Goal: Find specific page/section: Find specific page/section

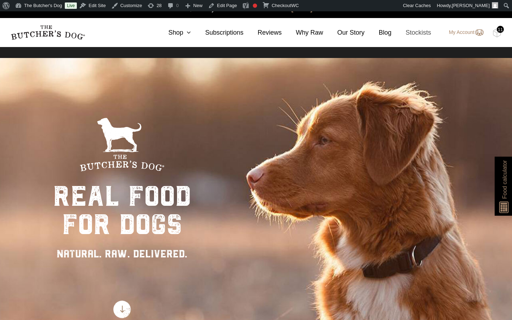
click at [419, 30] on link "Stockists" at bounding box center [411, 33] width 40 height 10
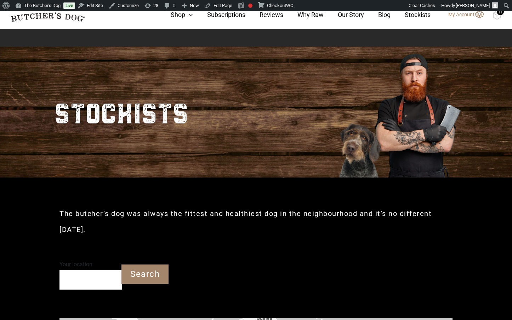
scroll to position [119, 0]
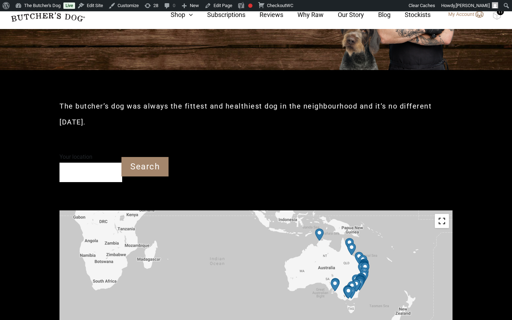
click at [372, 254] on div at bounding box center [255, 290] width 393 height 159
click at [362, 270] on img "Petbarn – Port Macquarie" at bounding box center [364, 276] width 8 height 12
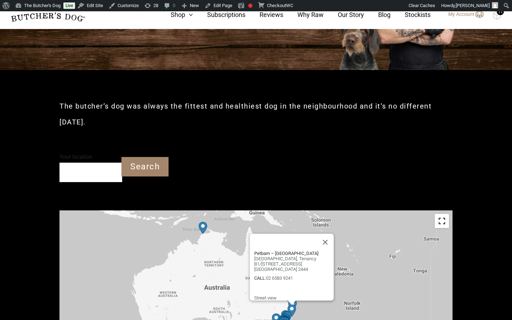
drag, startPoint x: 296, startPoint y: 258, endPoint x: 166, endPoint y: 215, distance: 136.9
click at [157, 212] on div "Petbarn – [GEOGRAPHIC_DATA] [GEOGRAPHIC_DATA], Tenancy B1/[STREET_ADDRESS] [GEO…" at bounding box center [255, 290] width 393 height 159
click at [330, 234] on button "Close" at bounding box center [325, 242] width 17 height 17
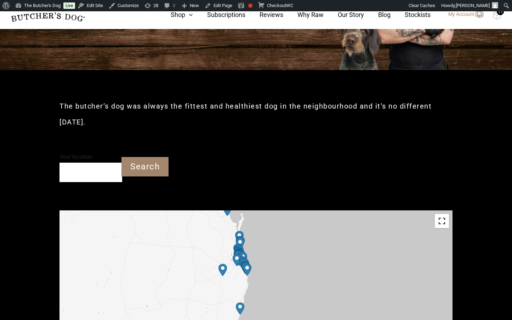
drag, startPoint x: 229, startPoint y: 277, endPoint x: 270, endPoint y: 203, distance: 84.1
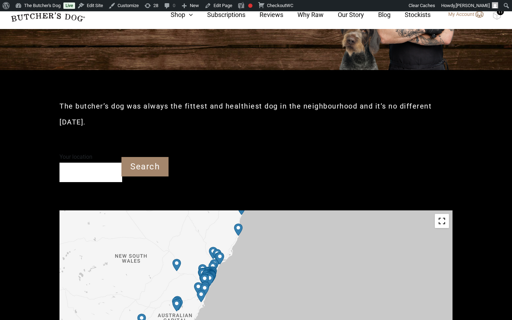
drag, startPoint x: 276, startPoint y: 306, endPoint x: 278, endPoint y: 206, distance: 100.2
click at [278, 211] on div at bounding box center [255, 290] width 393 height 159
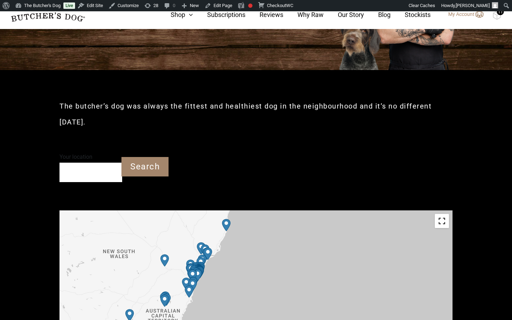
drag, startPoint x: 282, startPoint y: 278, endPoint x: 271, endPoint y: 273, distance: 11.7
click at [271, 273] on div at bounding box center [255, 290] width 393 height 159
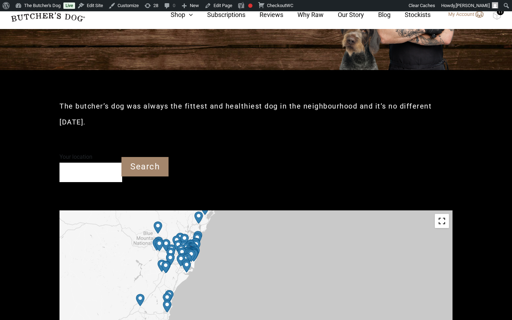
drag, startPoint x: 185, startPoint y: 246, endPoint x: 395, endPoint y: 258, distance: 210.6
click at [395, 258] on div at bounding box center [255, 290] width 393 height 159
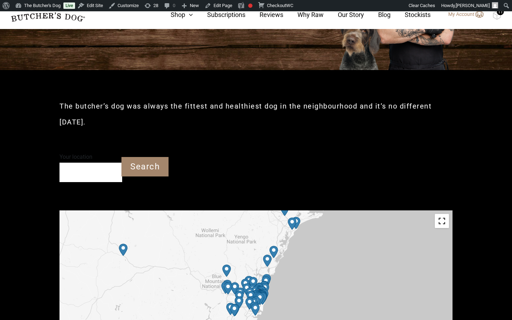
drag, startPoint x: 199, startPoint y: 247, endPoint x: 269, endPoint y: 291, distance: 82.5
click at [269, 291] on div at bounding box center [255, 290] width 393 height 159
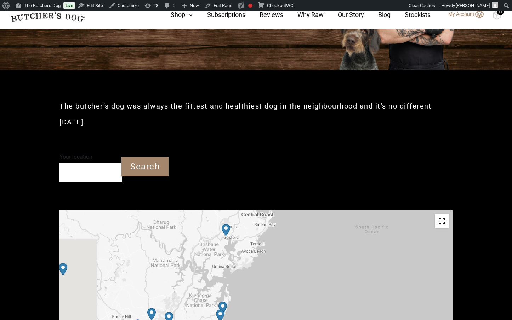
drag, startPoint x: 184, startPoint y: 257, endPoint x: 380, endPoint y: 264, distance: 196.2
click at [380, 264] on div at bounding box center [255, 290] width 393 height 159
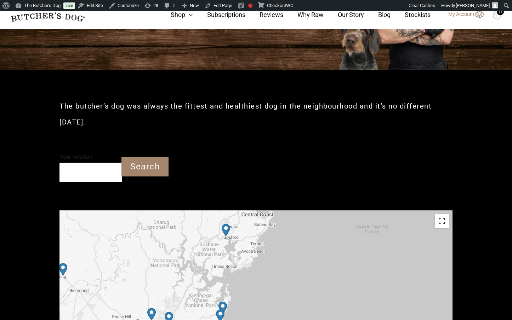
click at [224, 224] on img "Petbarn – Gosford" at bounding box center [226, 230] width 8 height 12
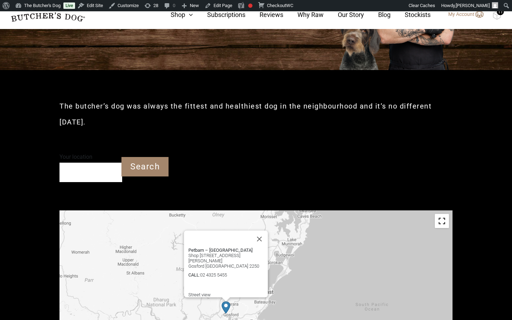
click at [325, 253] on div "Petbarn – [GEOGRAPHIC_DATA] Shop [STREET_ADDRESS][PERSON_NAME] Gosford NSW 2250…" at bounding box center [255, 290] width 393 height 159
click at [264, 231] on button "Close" at bounding box center [259, 239] width 17 height 17
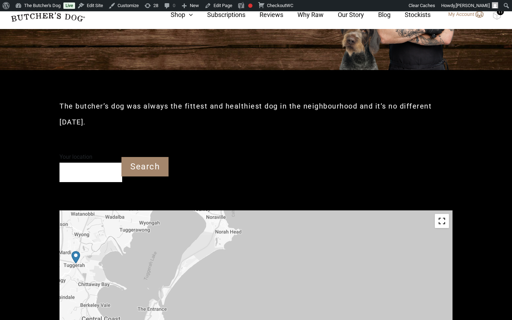
click at [77, 251] on img "Petbarn – Tuggerah" at bounding box center [75, 257] width 8 height 12
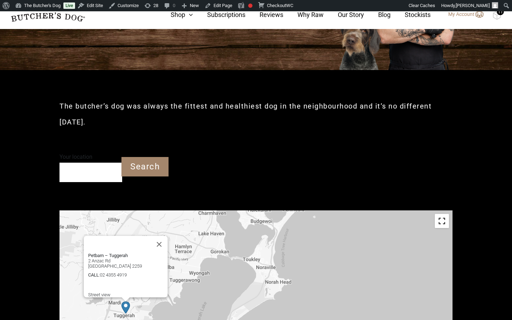
click at [329, 248] on div "Petbarn – Tuggerah [STREET_ADDRESS] Tuggerah NSW 2259 CALL : [PHONE_NUMBER] Get…" at bounding box center [255, 290] width 393 height 159
click at [341, 261] on div "Petbarn – Tuggerah [STREET_ADDRESS] Tuggerah NSW 2259 CALL : [PHONE_NUMBER] Get…" at bounding box center [255, 290] width 393 height 159
click at [165, 236] on button "Close" at bounding box center [159, 244] width 17 height 17
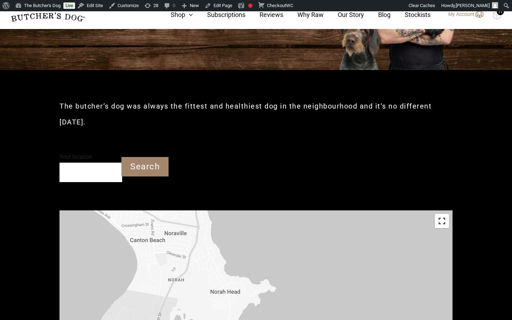
drag, startPoint x: 202, startPoint y: 252, endPoint x: 486, endPoint y: 223, distance: 284.6
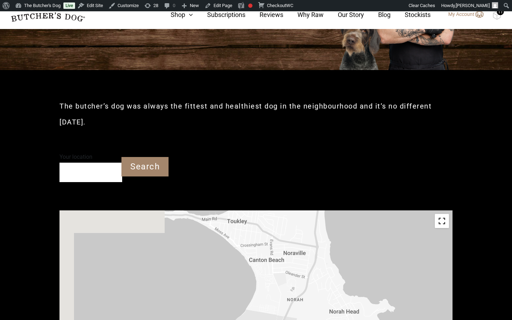
drag, startPoint x: 280, startPoint y: 266, endPoint x: 417, endPoint y: 280, distance: 137.7
click at [416, 283] on div "To navigate, press the arrow keys." at bounding box center [255, 290] width 393 height 159
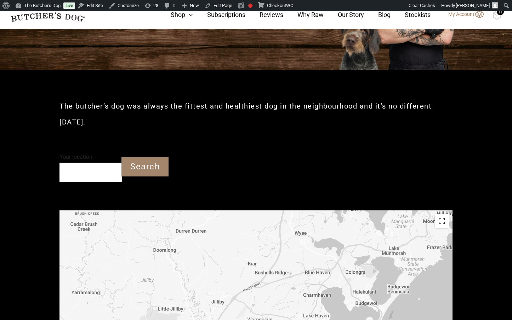
drag, startPoint x: 382, startPoint y: 276, endPoint x: 356, endPoint y: 338, distance: 66.8
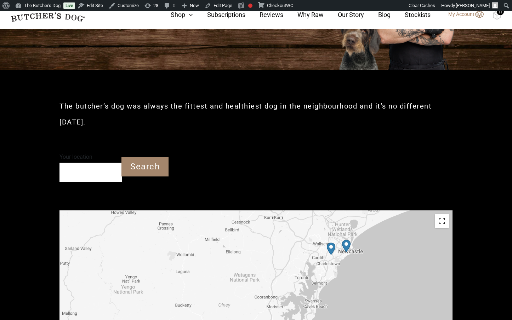
drag, startPoint x: 395, startPoint y: 253, endPoint x: 325, endPoint y: 309, distance: 89.1
click at [325, 309] on div "To navigate, press the arrow keys." at bounding box center [255, 290] width 393 height 159
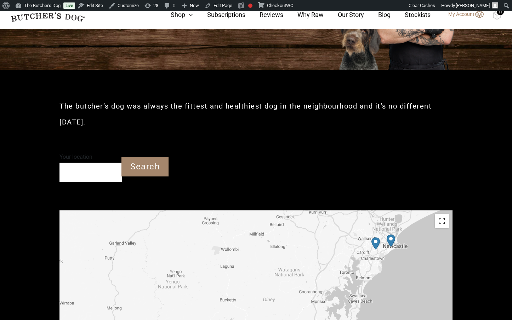
drag, startPoint x: 382, startPoint y: 254, endPoint x: 427, endPoint y: 249, distance: 45.7
click at [427, 249] on div "To navigate, press the arrow keys." at bounding box center [255, 290] width 393 height 159
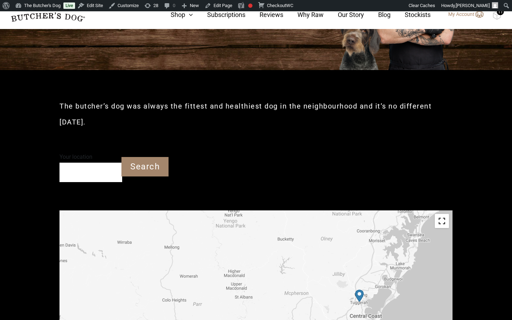
drag, startPoint x: 270, startPoint y: 279, endPoint x: 326, endPoint y: 219, distance: 81.9
click at [326, 219] on div "To navigate, press the arrow keys." at bounding box center [255, 290] width 393 height 159
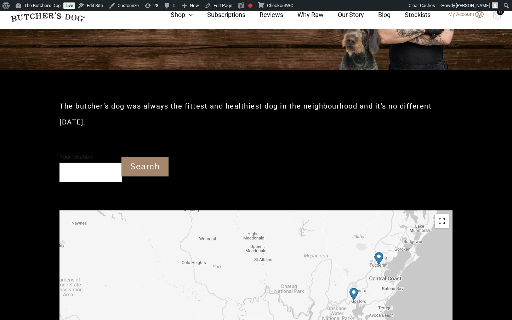
drag, startPoint x: 288, startPoint y: 278, endPoint x: 307, endPoint y: 240, distance: 42.9
click at [307, 240] on div "To navigate, press the arrow keys." at bounding box center [255, 290] width 393 height 159
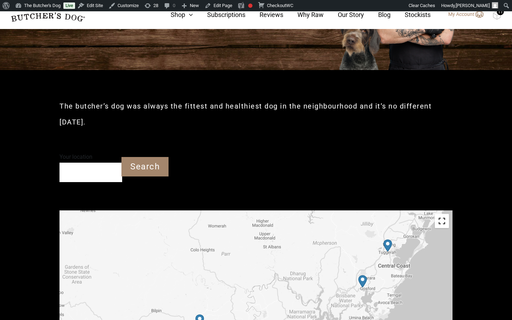
drag, startPoint x: 277, startPoint y: 275, endPoint x: 286, endPoint y: 261, distance: 16.1
click at [286, 261] on div "To navigate, press the arrow keys." at bounding box center [255, 290] width 393 height 159
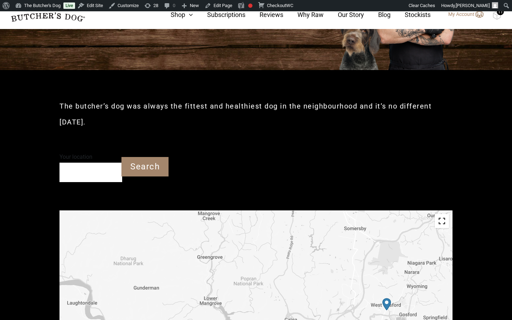
drag, startPoint x: 328, startPoint y: 252, endPoint x: 115, endPoint y: 237, distance: 213.6
click at [115, 237] on div "To navigate, press the arrow keys." at bounding box center [255, 290] width 393 height 159
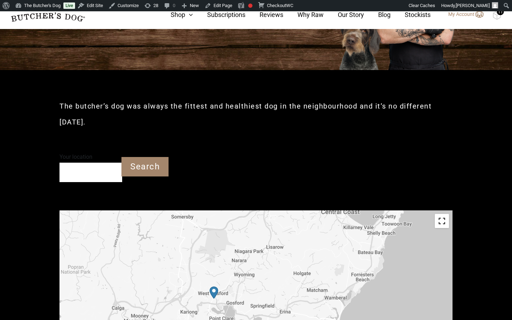
drag, startPoint x: 367, startPoint y: 282, endPoint x: 193, endPoint y: 269, distance: 174.2
click at [193, 269] on div "To navigate, press the arrow keys." at bounding box center [255, 290] width 393 height 159
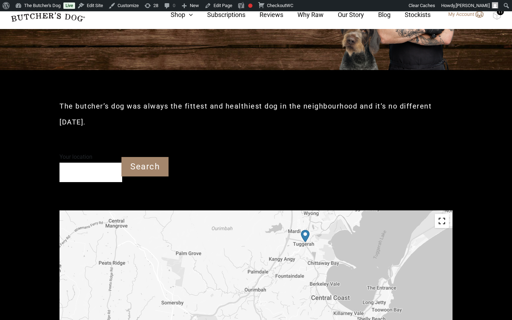
drag, startPoint x: 317, startPoint y: 225, endPoint x: 308, endPoint y: 312, distance: 87.2
click at [308, 312] on div "To navigate, press the arrow keys." at bounding box center [255, 290] width 393 height 159
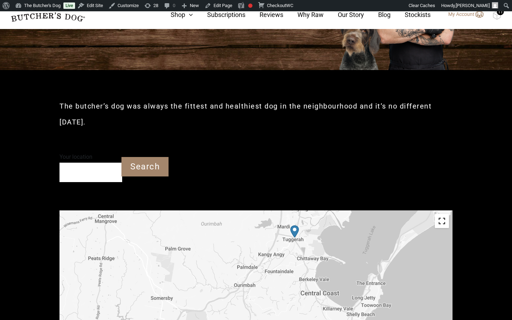
drag, startPoint x: 269, startPoint y: 302, endPoint x: 266, endPoint y: 281, distance: 21.8
click at [259, 297] on div "To navigate, press the arrow keys." at bounding box center [255, 290] width 393 height 159
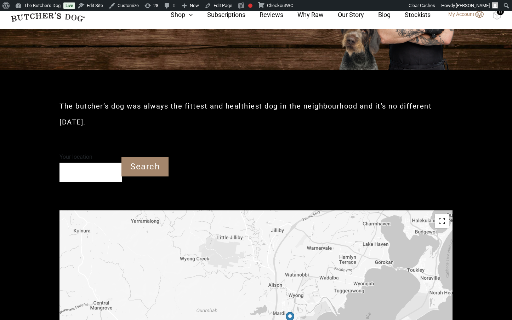
drag, startPoint x: 329, startPoint y: 236, endPoint x: 324, endPoint y: 325, distance: 88.9
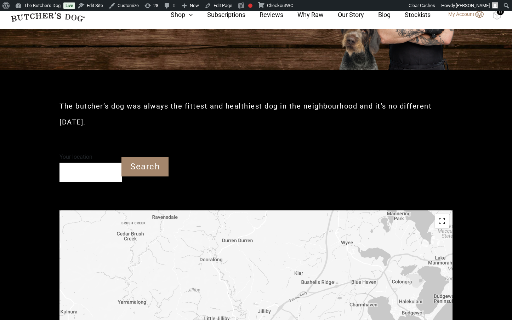
drag, startPoint x: 338, startPoint y: 247, endPoint x: 325, endPoint y: 327, distance: 81.0
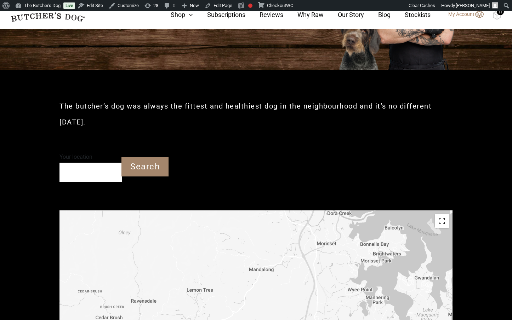
drag, startPoint x: 350, startPoint y: 240, endPoint x: 329, endPoint y: 325, distance: 87.2
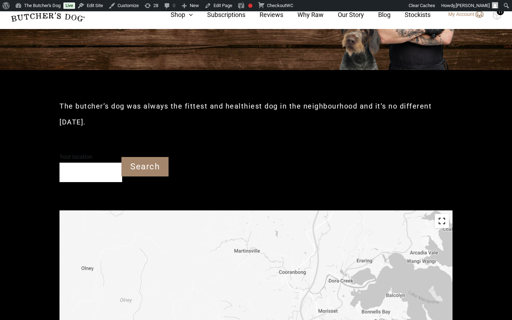
drag, startPoint x: 326, startPoint y: 260, endPoint x: 323, endPoint y: 307, distance: 47.2
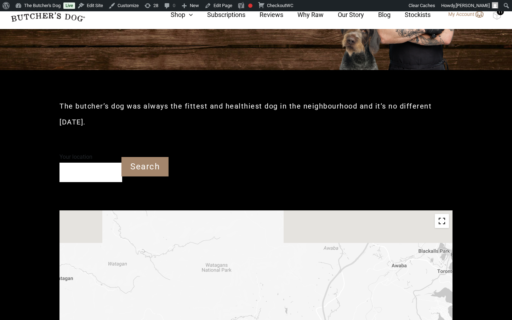
drag, startPoint x: 325, startPoint y: 242, endPoint x: 326, endPoint y: 315, distance: 73.3
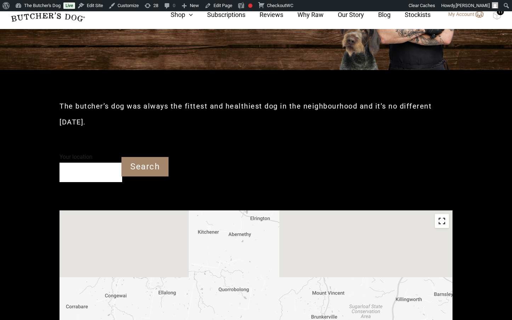
drag, startPoint x: 323, startPoint y: 223, endPoint x: 318, endPoint y: 343, distance: 120.4
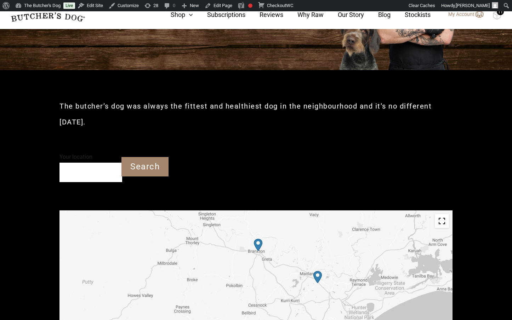
drag, startPoint x: 312, startPoint y: 242, endPoint x: 305, endPoint y: 287, distance: 45.9
click at [305, 289] on div "To navigate, press the arrow keys." at bounding box center [255, 290] width 393 height 159
click at [259, 239] on img "Petbarn – East Maitland" at bounding box center [257, 245] width 8 height 12
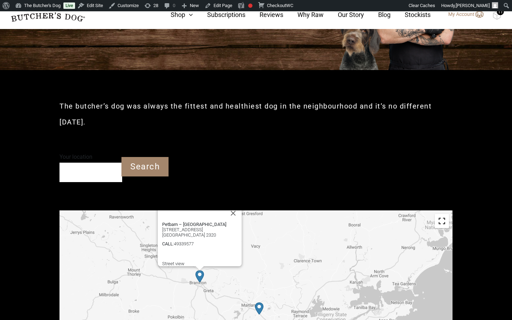
drag, startPoint x: 340, startPoint y: 262, endPoint x: 281, endPoint y: 230, distance: 67.1
click at [281, 230] on div "Petbarn – [GEOGRAPHIC_DATA] [STREET_ADDRESS] [GEOGRAPHIC_DATA] [GEOGRAPHIC_DATA…" at bounding box center [255, 290] width 393 height 159
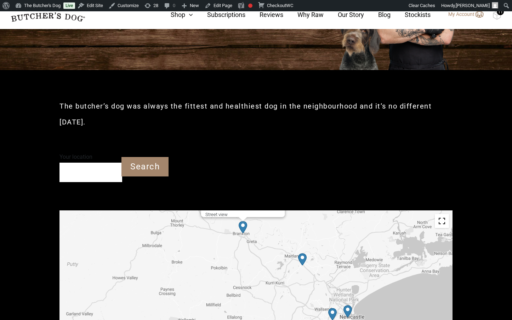
drag, startPoint x: 277, startPoint y: 276, endPoint x: 320, endPoint y: 226, distance: 66.0
click at [320, 226] on div "Petbarn – [GEOGRAPHIC_DATA] [STREET_ADDRESS] [GEOGRAPHIC_DATA] [GEOGRAPHIC_DATA…" at bounding box center [255, 290] width 393 height 159
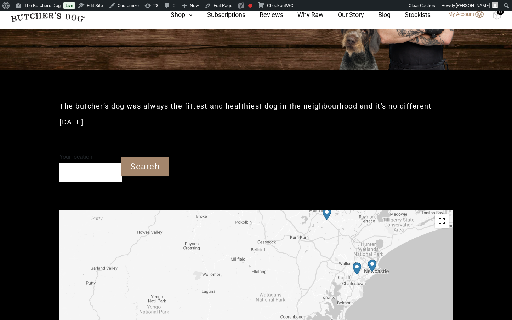
drag, startPoint x: 277, startPoint y: 303, endPoint x: 300, endPoint y: 256, distance: 52.5
click at [300, 256] on div "Petbarn – [GEOGRAPHIC_DATA] [STREET_ADDRESS] [GEOGRAPHIC_DATA] [GEOGRAPHIC_DATA…" at bounding box center [255, 290] width 393 height 159
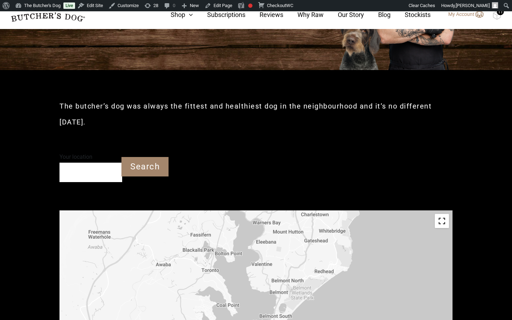
drag, startPoint x: 362, startPoint y: 263, endPoint x: 205, endPoint y: 162, distance: 186.3
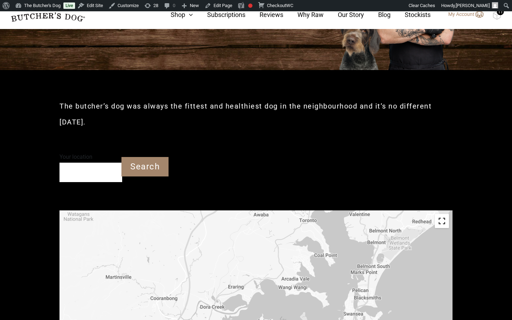
drag, startPoint x: 149, startPoint y: 260, endPoint x: 248, endPoint y: 205, distance: 114.1
click at [248, 211] on div "Petbarn – [GEOGRAPHIC_DATA] [STREET_ADDRESS] [GEOGRAPHIC_DATA] [GEOGRAPHIC_DATA…" at bounding box center [255, 290] width 393 height 159
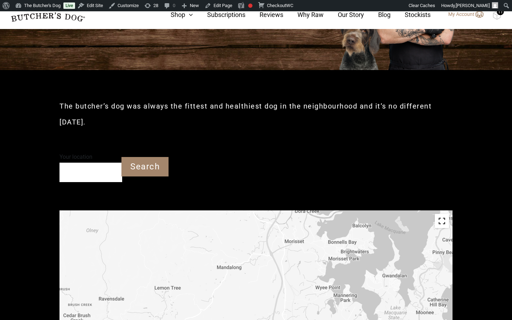
drag, startPoint x: 222, startPoint y: 289, endPoint x: 317, endPoint y: 198, distance: 131.4
click at [317, 211] on div "Petbarn – [GEOGRAPHIC_DATA] [STREET_ADDRESS] [GEOGRAPHIC_DATA] [GEOGRAPHIC_DATA…" at bounding box center [255, 290] width 393 height 159
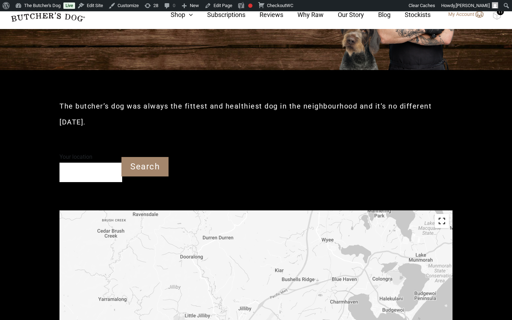
drag, startPoint x: 228, startPoint y: 300, endPoint x: 261, endPoint y: 216, distance: 90.7
click at [262, 215] on div "Petbarn – [GEOGRAPHIC_DATA] [STREET_ADDRESS] [GEOGRAPHIC_DATA] [GEOGRAPHIC_DATA…" at bounding box center [255, 290] width 393 height 159
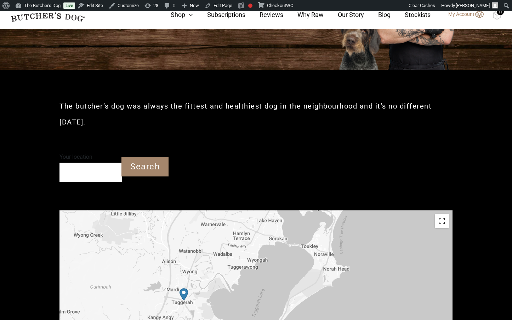
drag, startPoint x: 295, startPoint y: 306, endPoint x: 221, endPoint y: 203, distance: 126.3
click at [221, 211] on div "Petbarn – [GEOGRAPHIC_DATA] [STREET_ADDRESS] [GEOGRAPHIC_DATA] [GEOGRAPHIC_DATA…" at bounding box center [255, 290] width 393 height 159
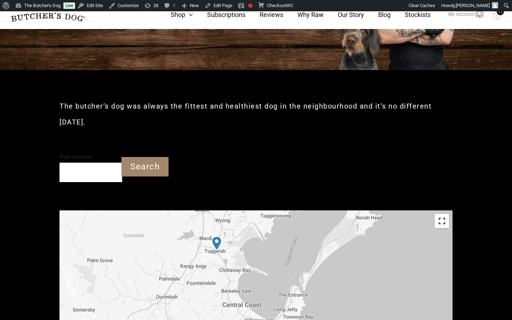
drag, startPoint x: 184, startPoint y: 278, endPoint x: 217, endPoint y: 226, distance: 61.7
click at [217, 237] on img "Petbarn – Tuggerah" at bounding box center [216, 243] width 8 height 12
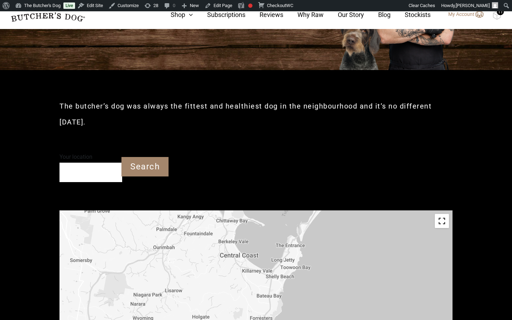
drag, startPoint x: 315, startPoint y: 296, endPoint x: 312, endPoint y: 246, distance: 50.3
click at [312, 246] on div "Petbarn – [GEOGRAPHIC_DATA] [STREET_ADDRESS] [GEOGRAPHIC_DATA] [GEOGRAPHIC_DATA…" at bounding box center [255, 290] width 393 height 159
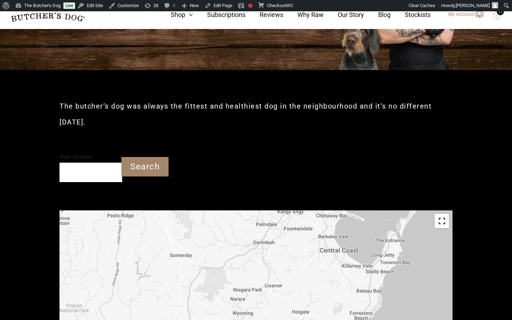
drag, startPoint x: 306, startPoint y: 308, endPoint x: 392, endPoint y: 293, distance: 87.9
click at [406, 302] on div "Petbarn – [GEOGRAPHIC_DATA] [STREET_ADDRESS] [GEOGRAPHIC_DATA] [GEOGRAPHIC_DATA…" at bounding box center [255, 290] width 393 height 159
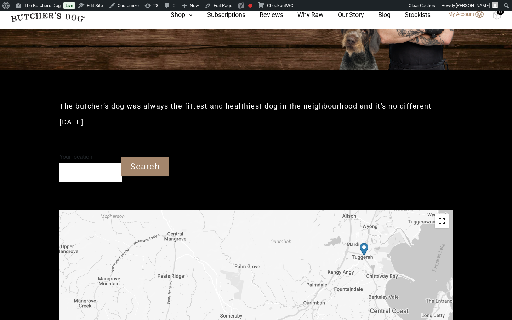
drag, startPoint x: 270, startPoint y: 226, endPoint x: 322, endPoint y: 288, distance: 79.9
click at [322, 288] on div "Petbarn – [GEOGRAPHIC_DATA] [STREET_ADDRESS] [GEOGRAPHIC_DATA] [GEOGRAPHIC_DATA…" at bounding box center [255, 290] width 393 height 159
